Goal: Task Accomplishment & Management: Complete application form

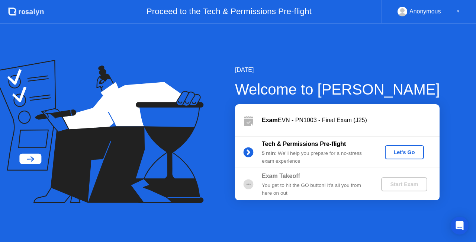
click at [395, 152] on div "Let's Go" at bounding box center [404, 152] width 33 height 6
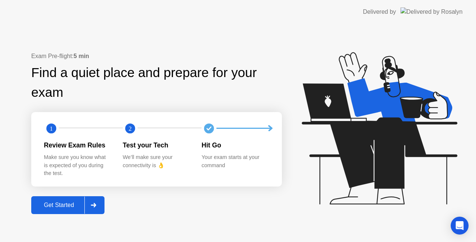
click at [54, 204] on div "Get Started" at bounding box center [58, 204] width 51 height 7
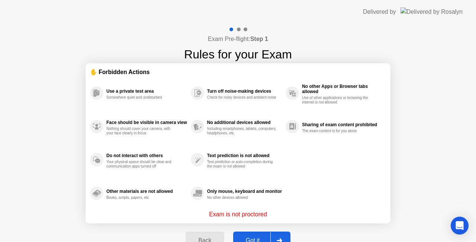
click at [254, 237] on div "Got it" at bounding box center [252, 240] width 35 height 7
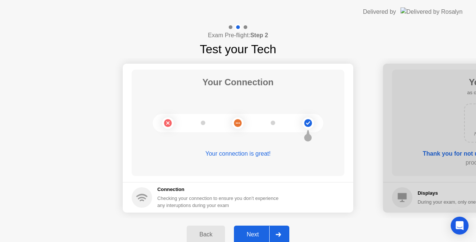
click at [262, 231] on div "Next" at bounding box center [252, 234] width 33 height 7
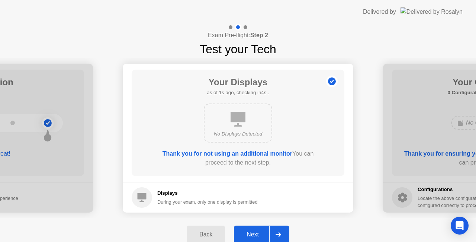
click at [262, 231] on div "Next" at bounding box center [252, 234] width 33 height 7
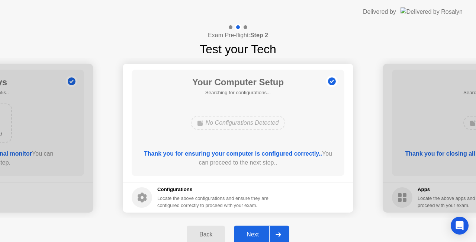
click at [262, 231] on div "Next" at bounding box center [252, 234] width 33 height 7
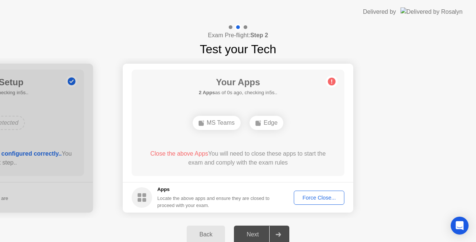
click at [320, 200] on div "Force Close..." at bounding box center [318, 197] width 45 height 6
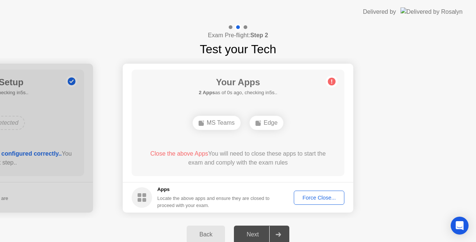
click at [303, 200] on div "Force Close..." at bounding box center [318, 197] width 45 height 6
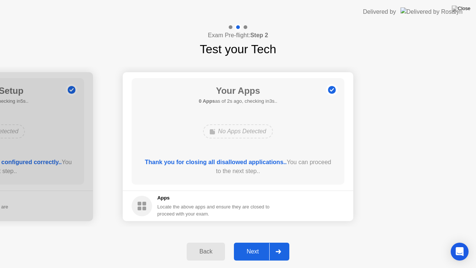
click at [248, 241] on div "Next" at bounding box center [252, 251] width 33 height 7
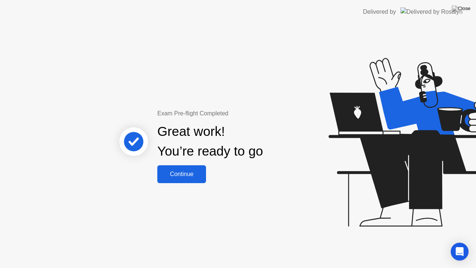
click at [181, 175] on div "Continue" at bounding box center [181, 174] width 44 height 7
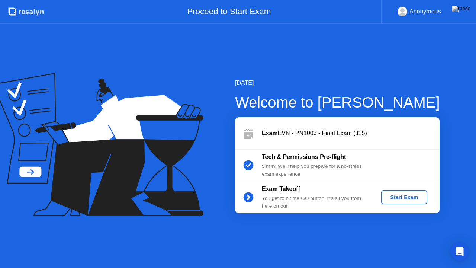
click at [392, 198] on div "Start Exam" at bounding box center [404, 197] width 40 height 6
